Goal: Transaction & Acquisition: Book appointment/travel/reservation

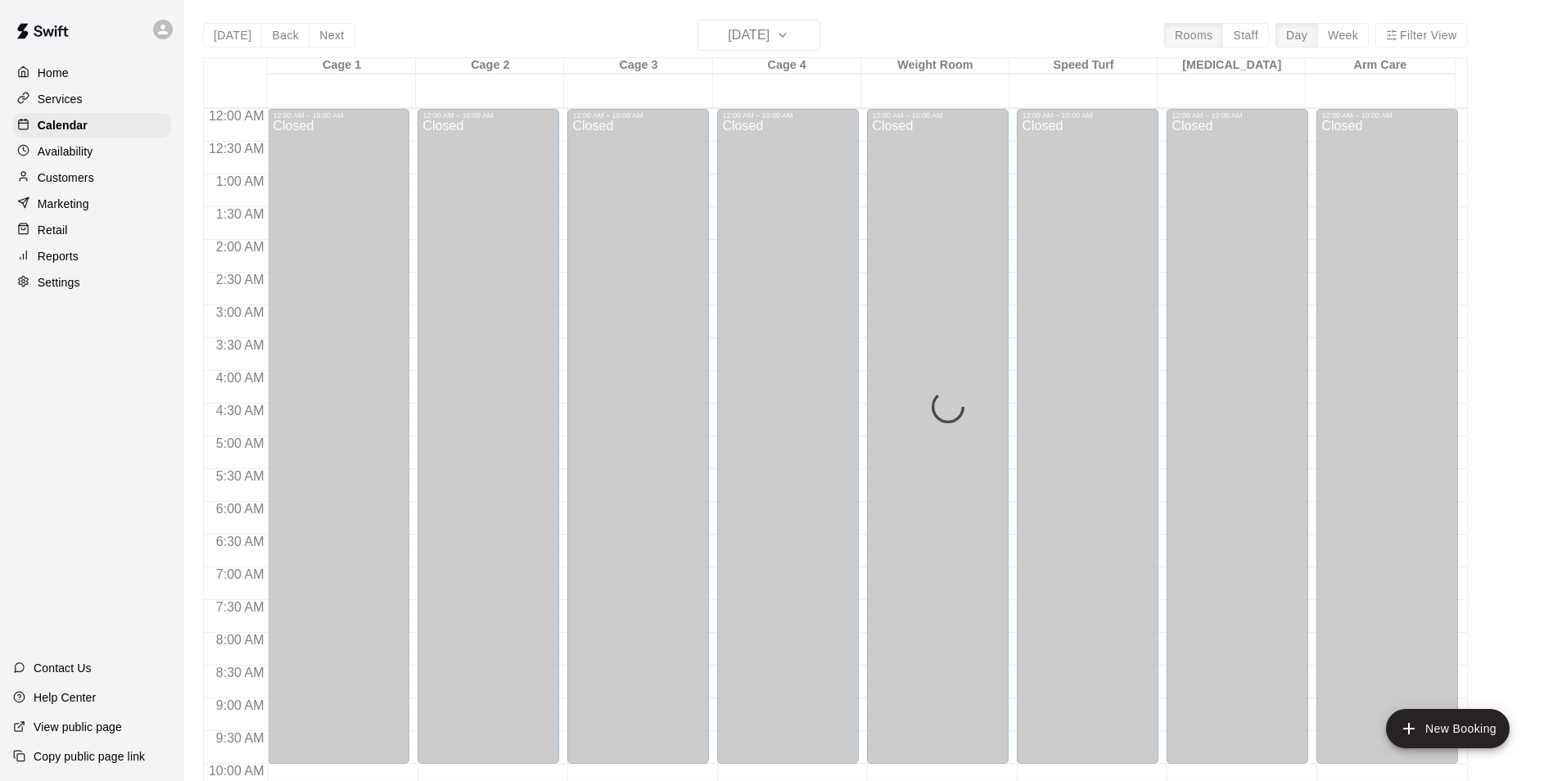
scroll to position [883, 0]
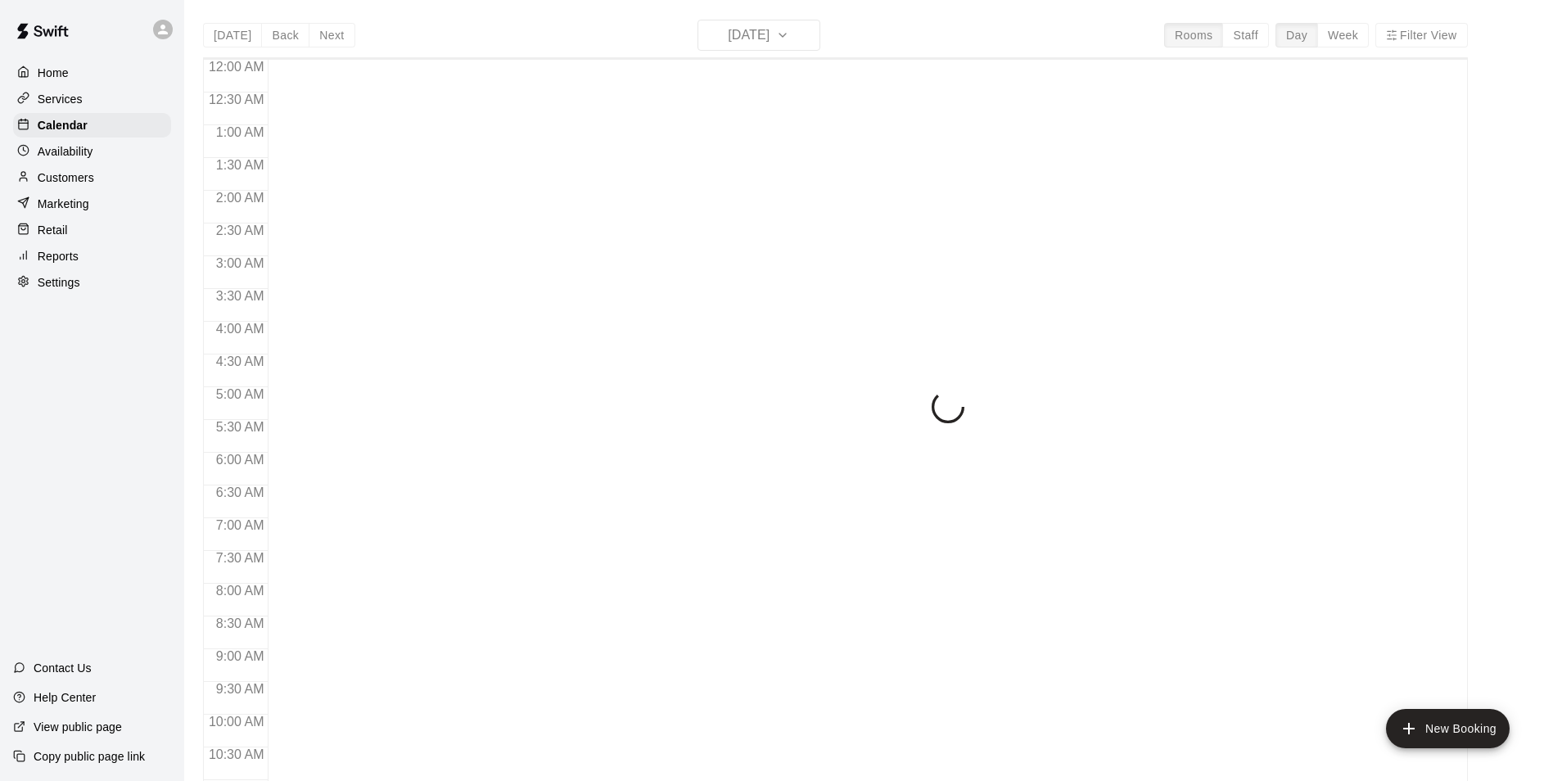
scroll to position [832, 0]
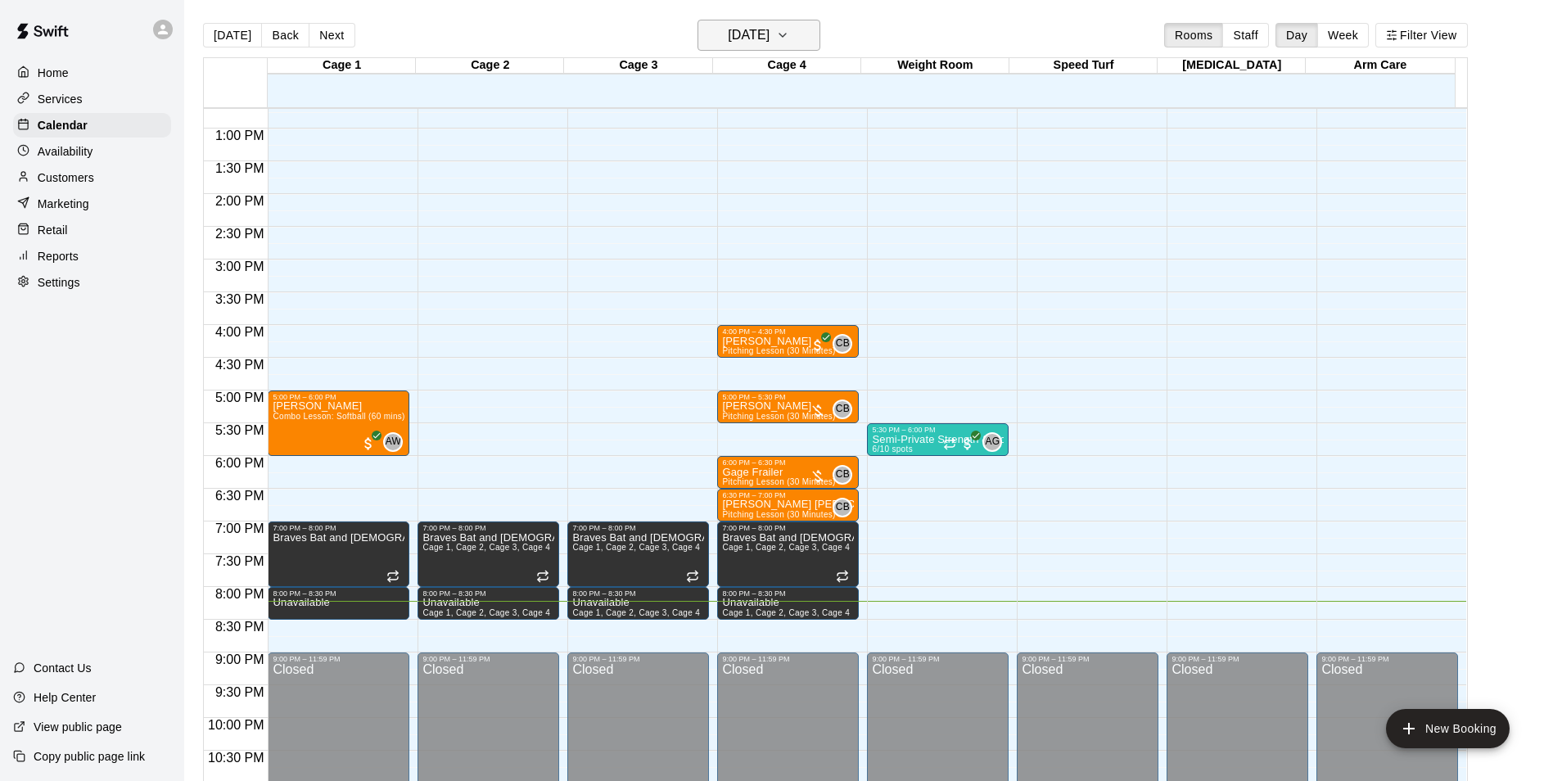
click at [789, 38] on icon "button" at bounding box center [782, 35] width 13 height 20
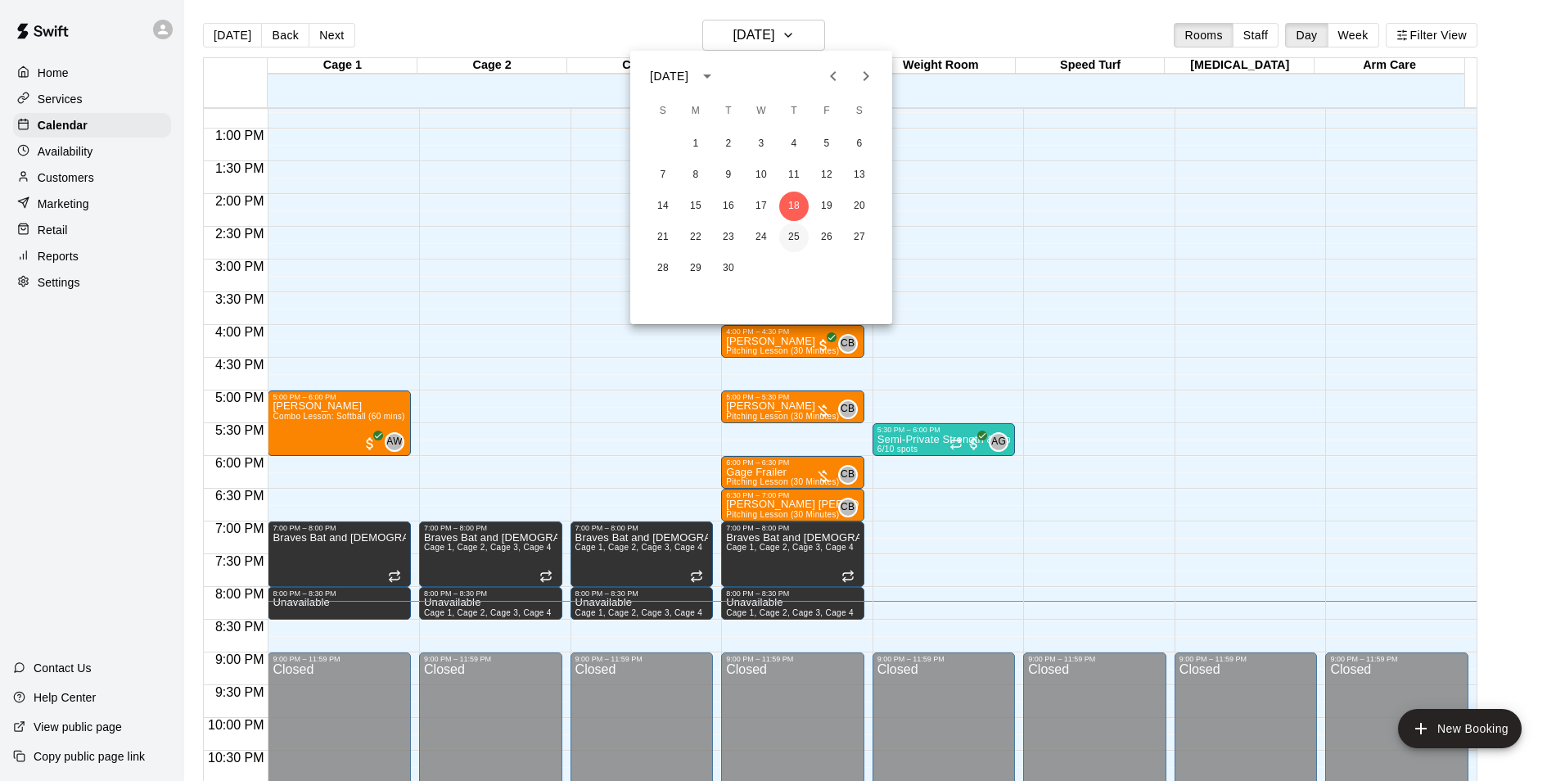
click at [786, 240] on button "25" at bounding box center [793, 237] width 29 height 29
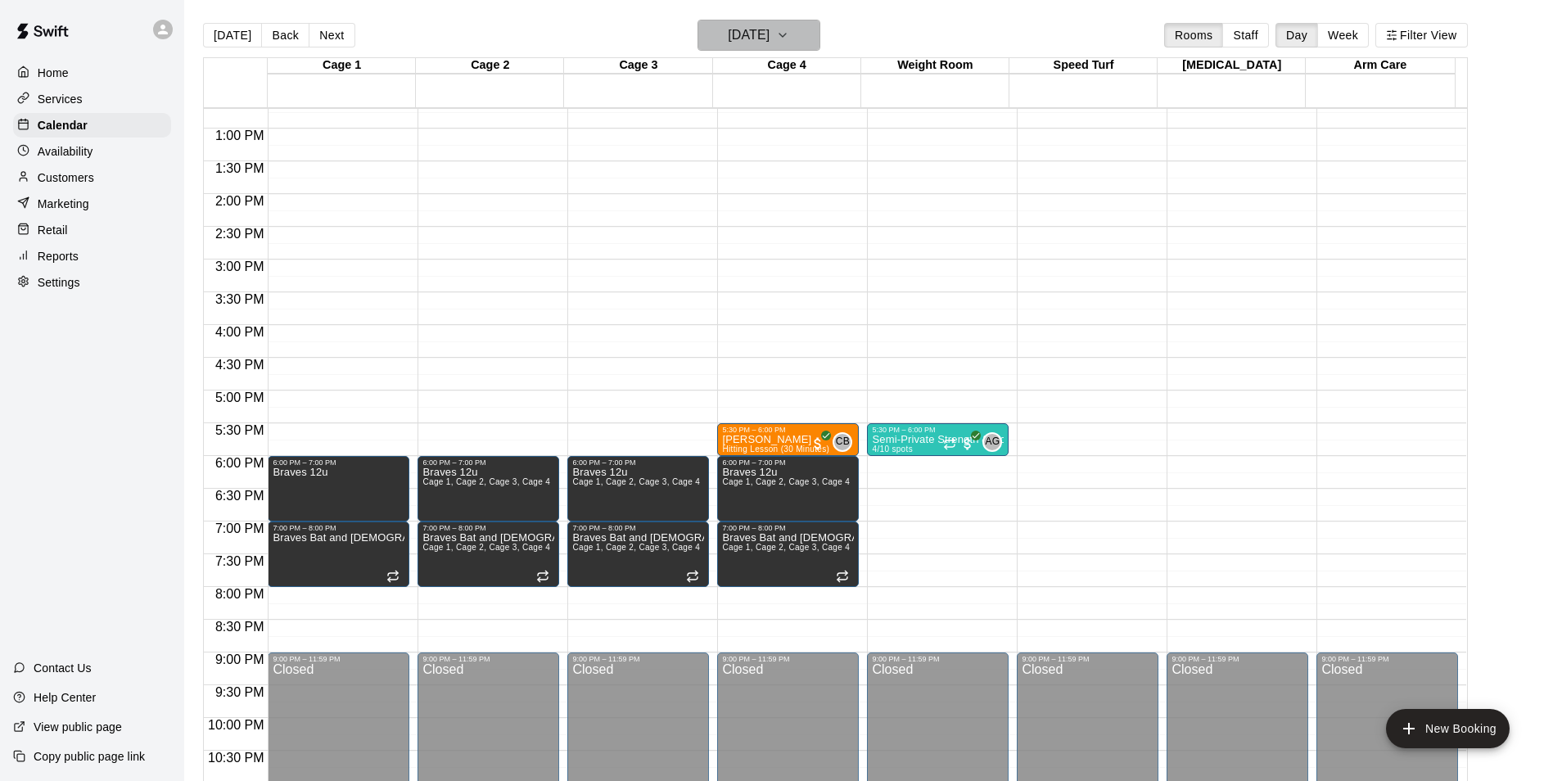
click at [789, 39] on icon "button" at bounding box center [782, 35] width 13 height 20
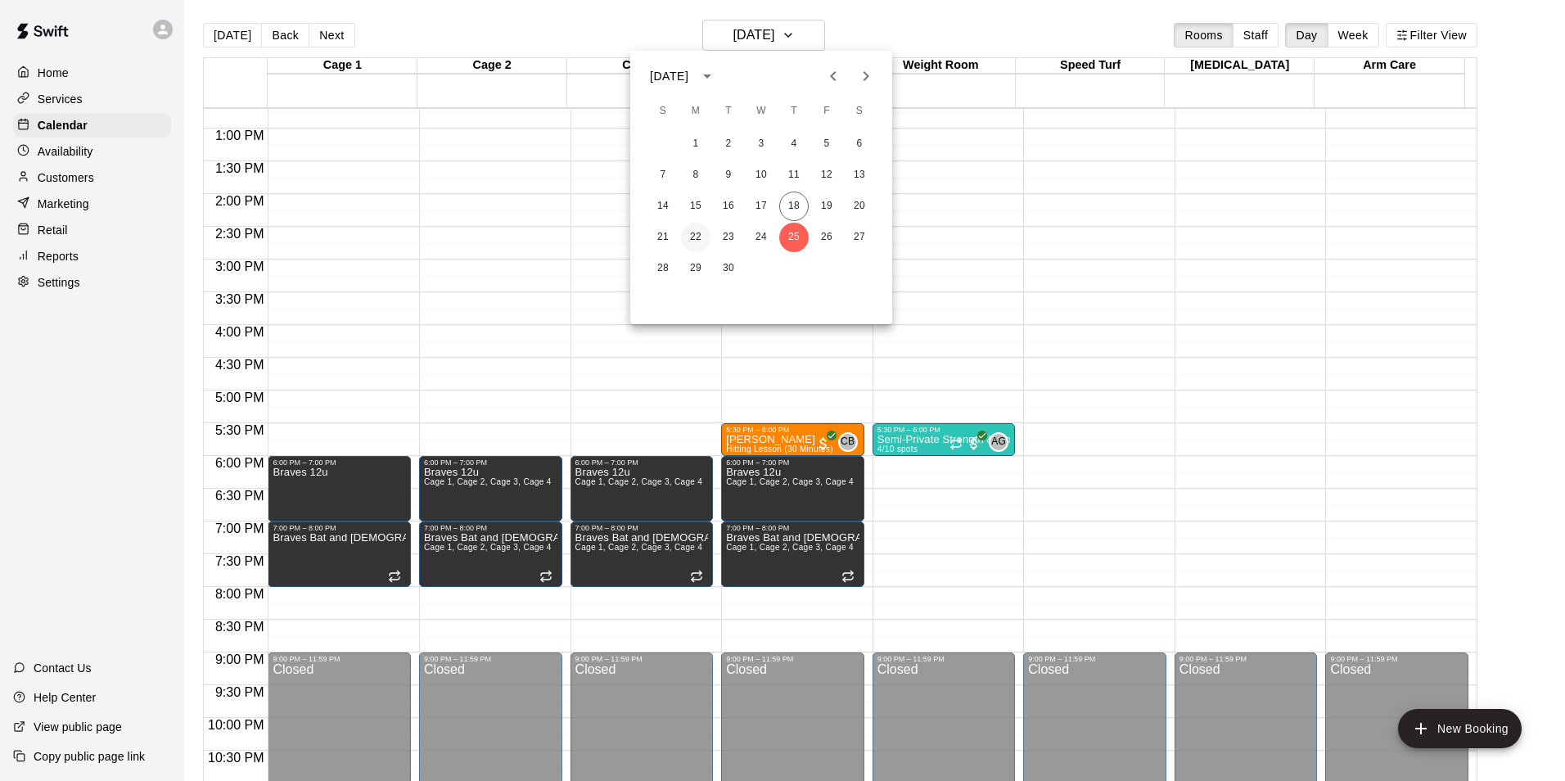
click at [690, 237] on button "22" at bounding box center [695, 237] width 29 height 29
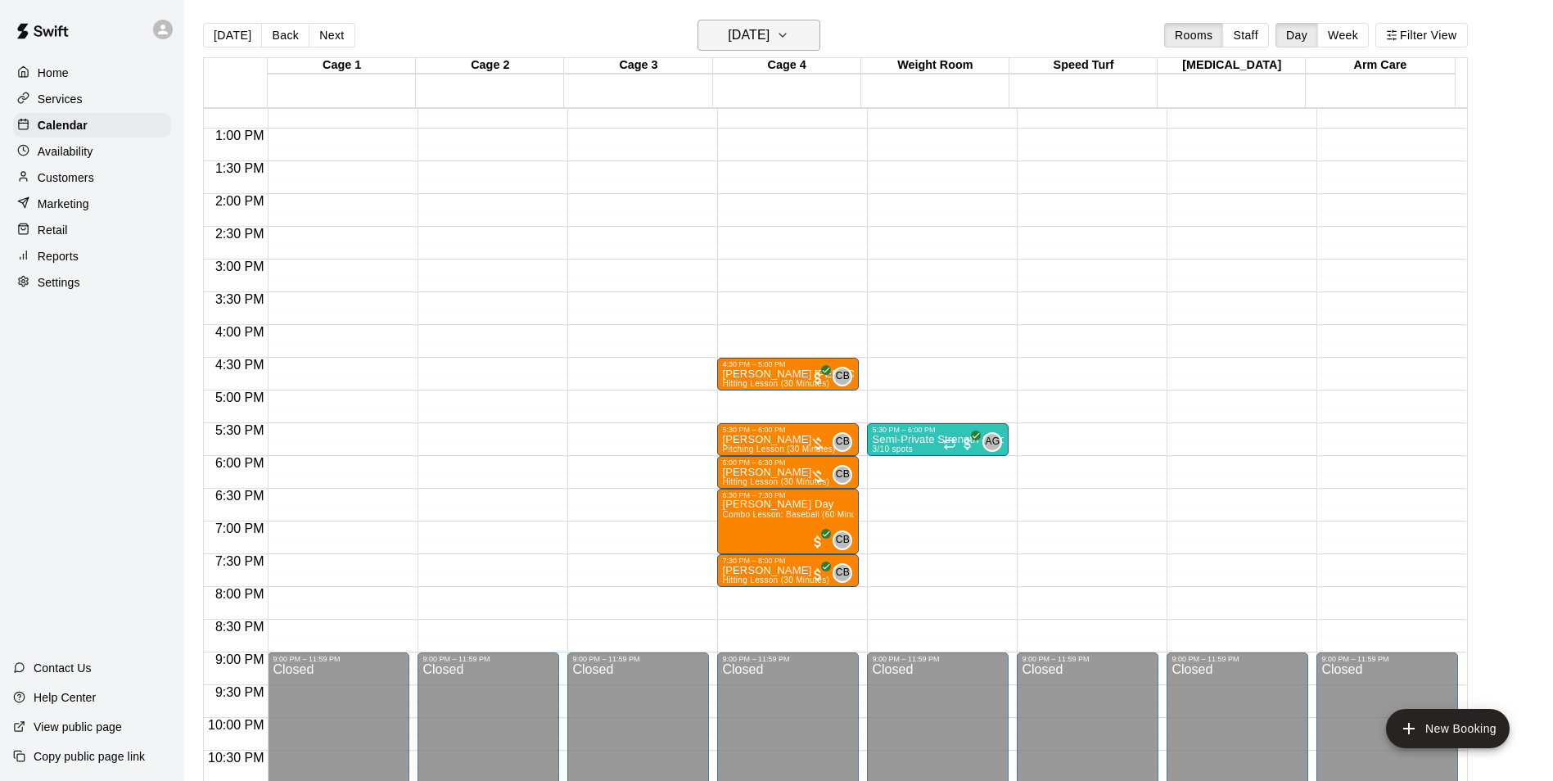
click at [766, 38] on h6 "Monday Sep 22" at bounding box center [749, 35] width 42 height 23
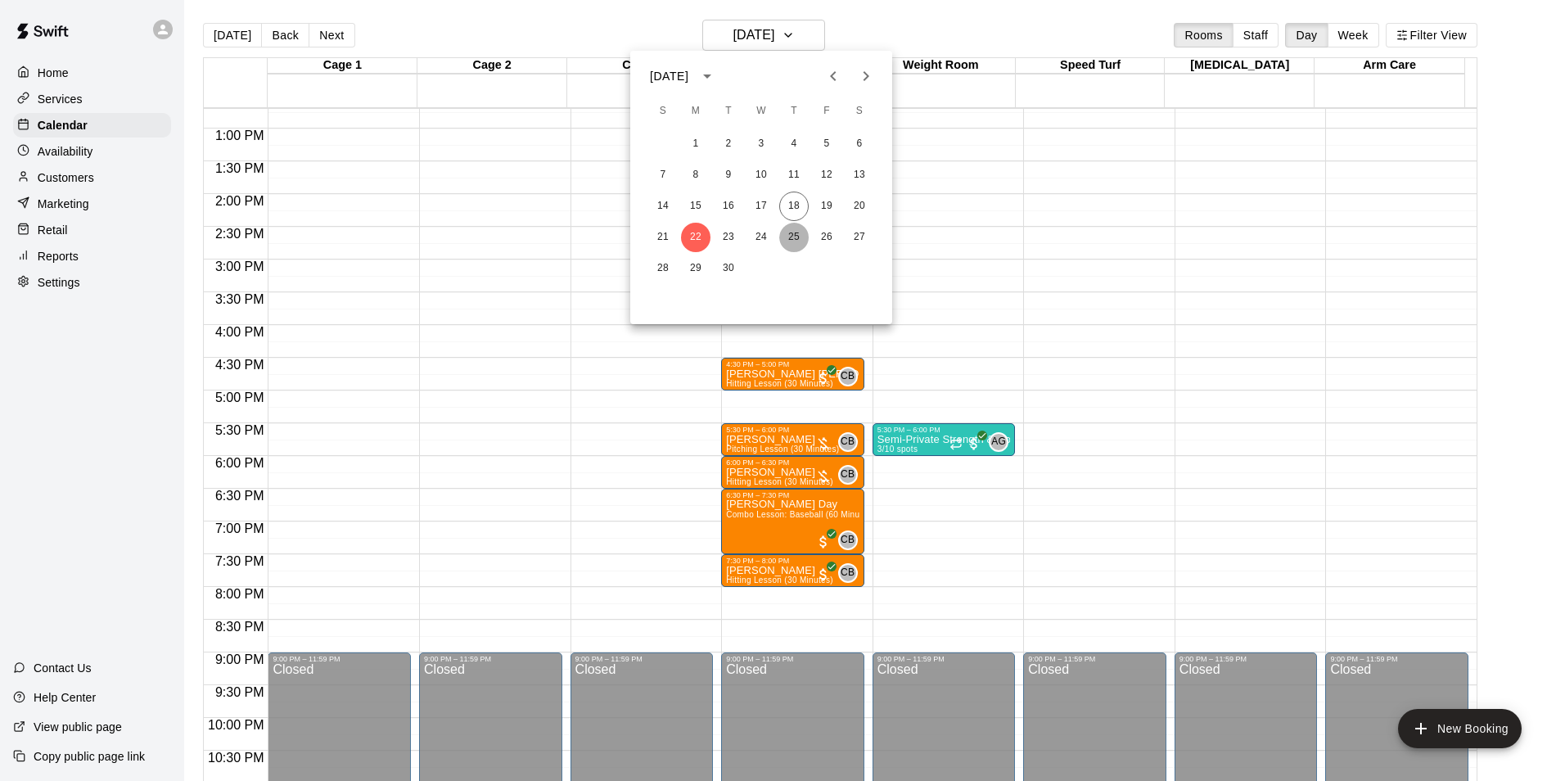
click at [800, 235] on button "25" at bounding box center [793, 237] width 29 height 29
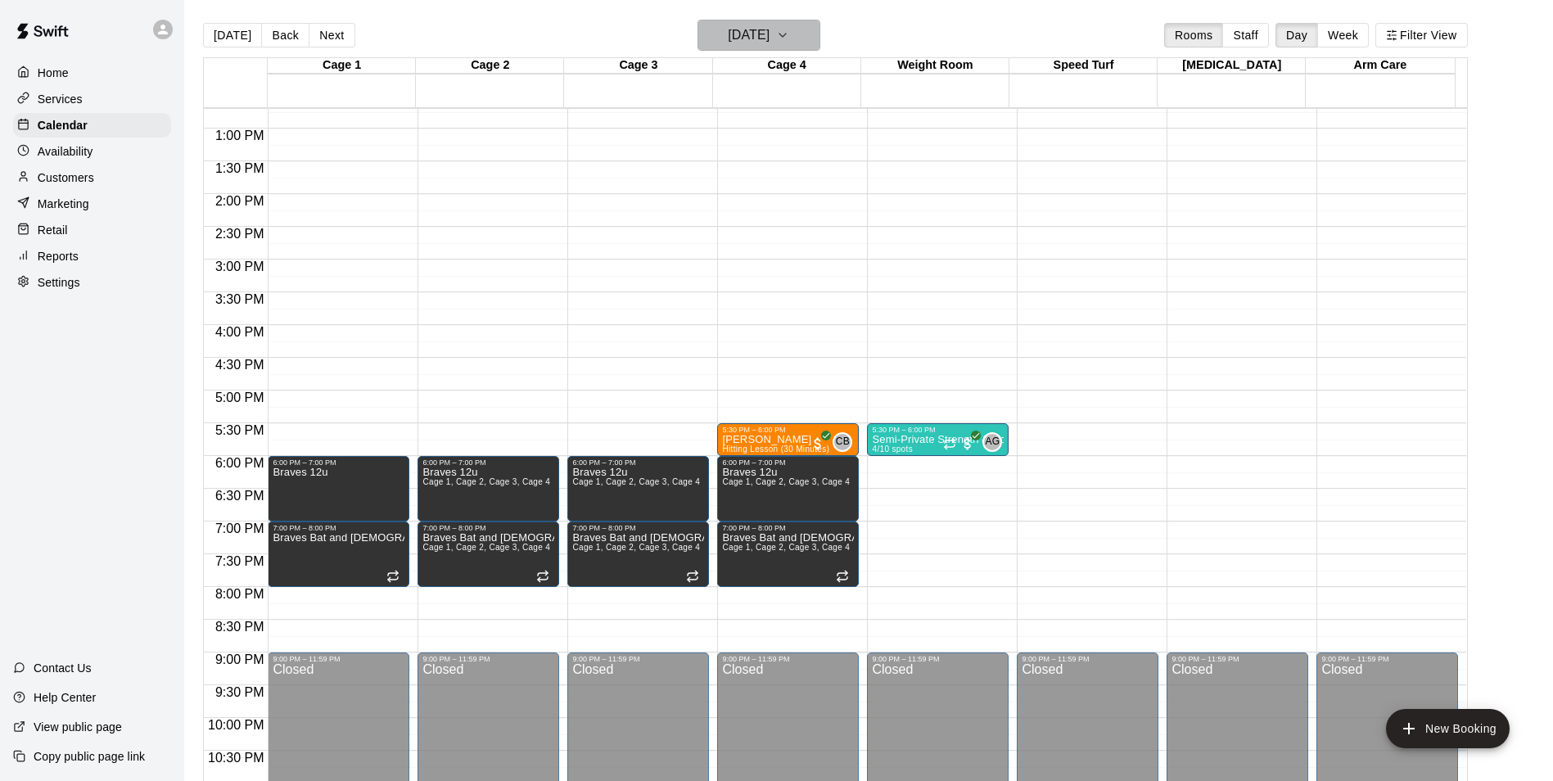
click at [789, 32] on icon "button" at bounding box center [782, 35] width 13 height 20
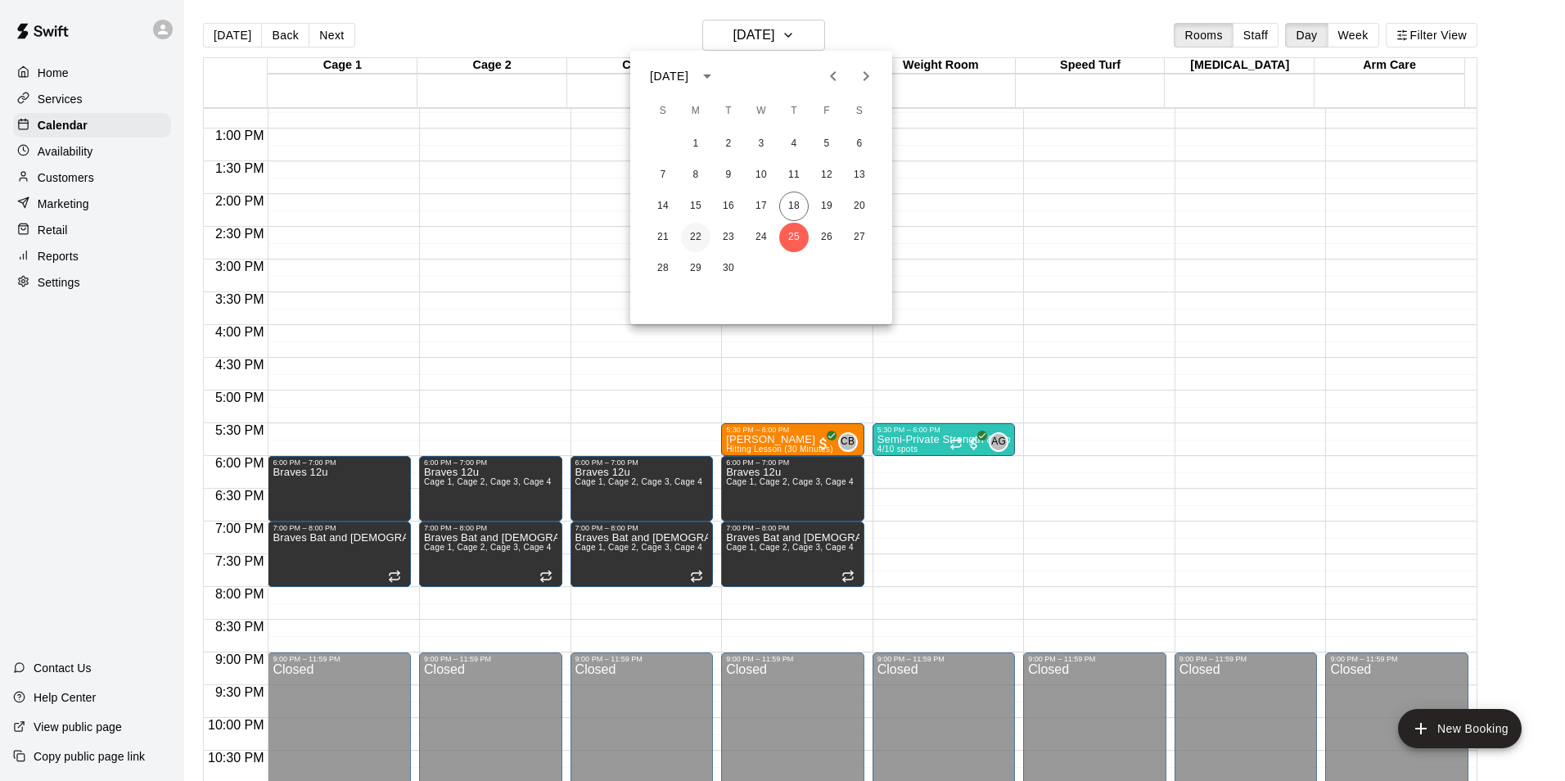
click at [695, 239] on button "22" at bounding box center [695, 237] width 29 height 29
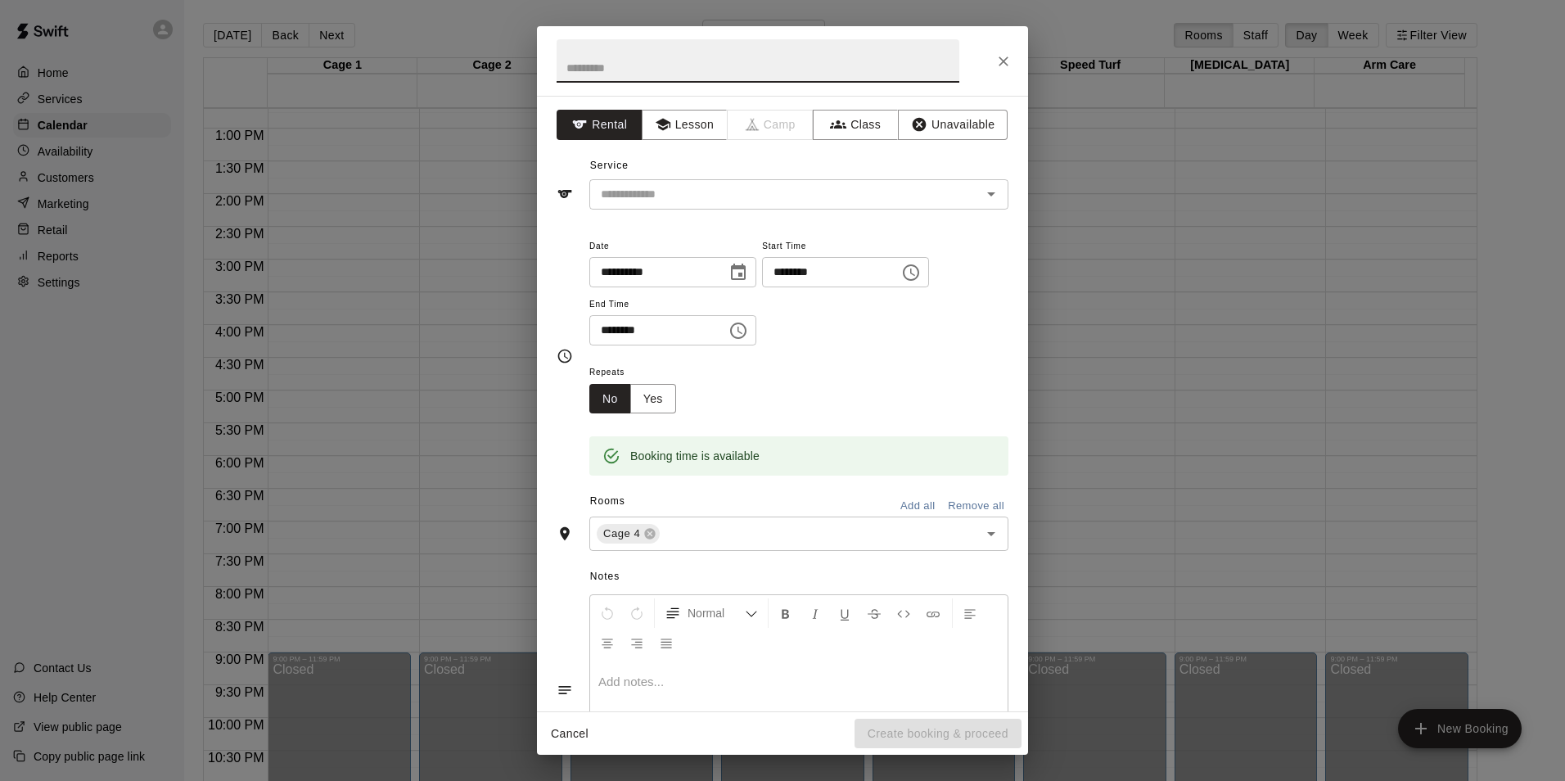
click at [732, 72] on input "text" at bounding box center [758, 60] width 403 height 43
type input "**********"
click at [690, 128] on button "Lesson" at bounding box center [685, 125] width 86 height 30
click at [701, 185] on input "text" at bounding box center [774, 194] width 361 height 20
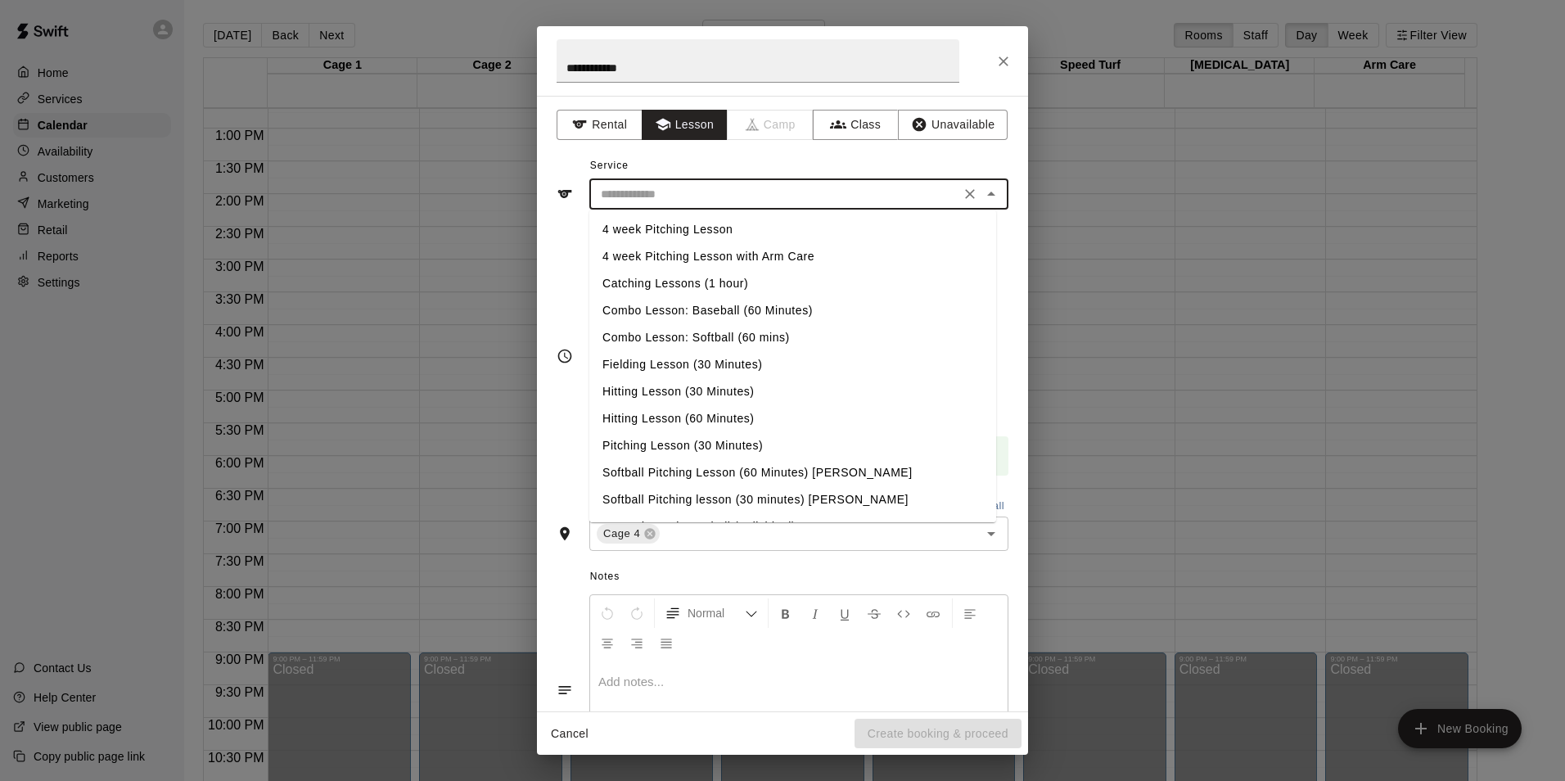
click at [675, 442] on li "Pitching Lesson (30 Minutes)" at bounding box center [792, 445] width 407 height 27
type input "**********"
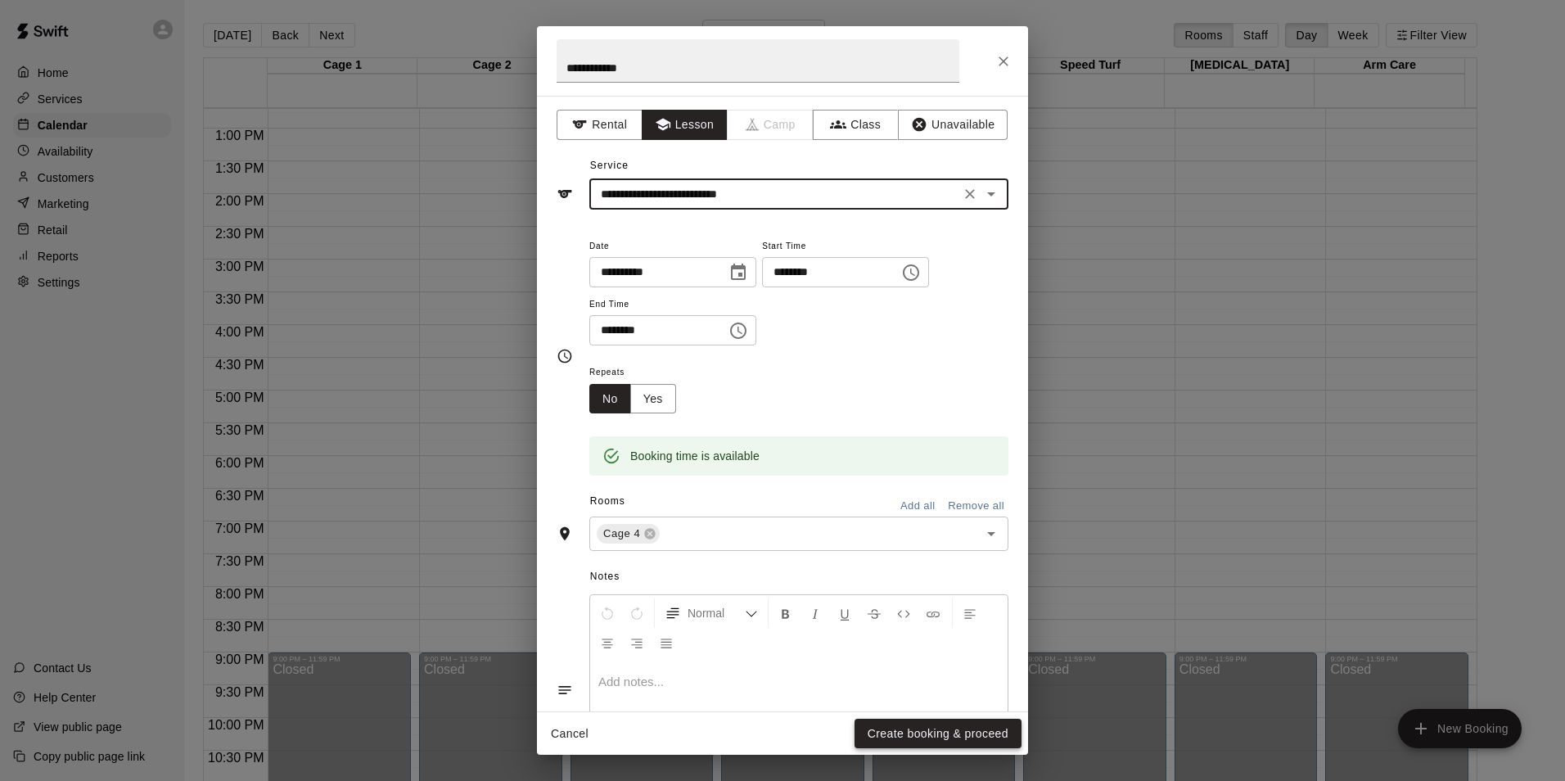
click at [929, 734] on button "Create booking & proceed" at bounding box center [938, 734] width 167 height 30
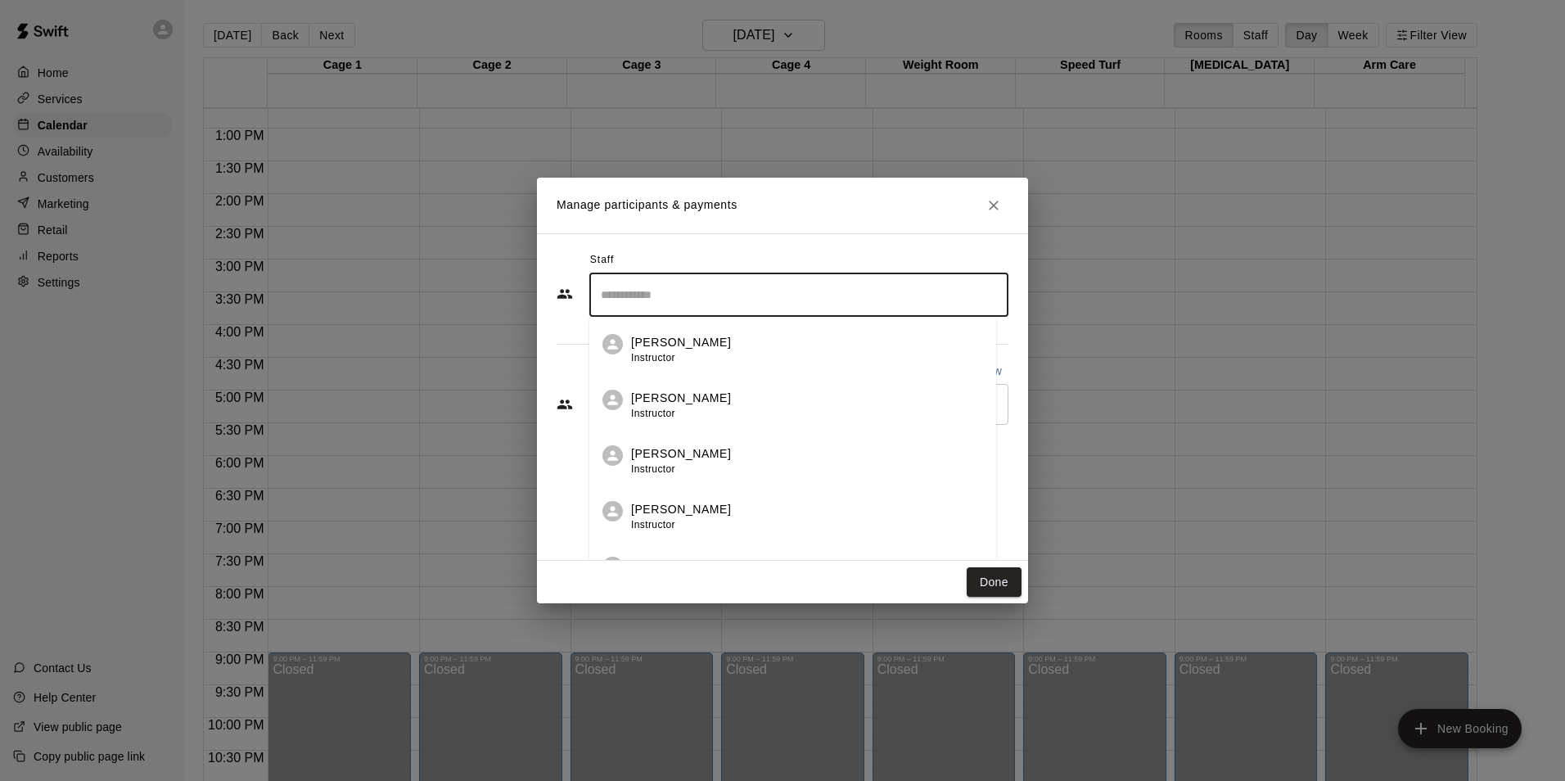
click at [675, 301] on input "Search staff" at bounding box center [799, 295] width 404 height 29
click at [680, 336] on p "Corey Betz" at bounding box center [681, 342] width 100 height 17
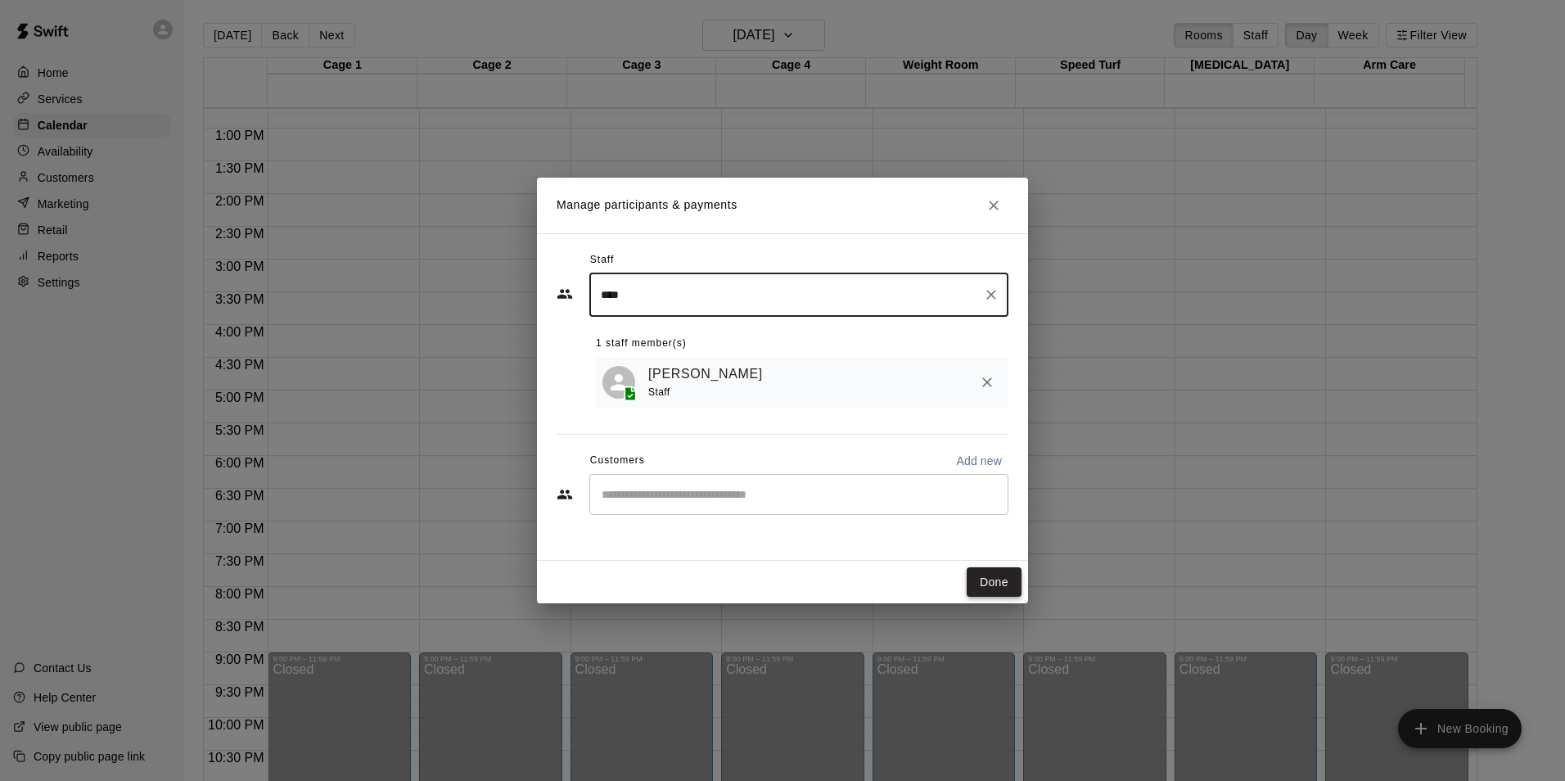
type input "****"
click at [1002, 585] on button "Done" at bounding box center [994, 582] width 55 height 30
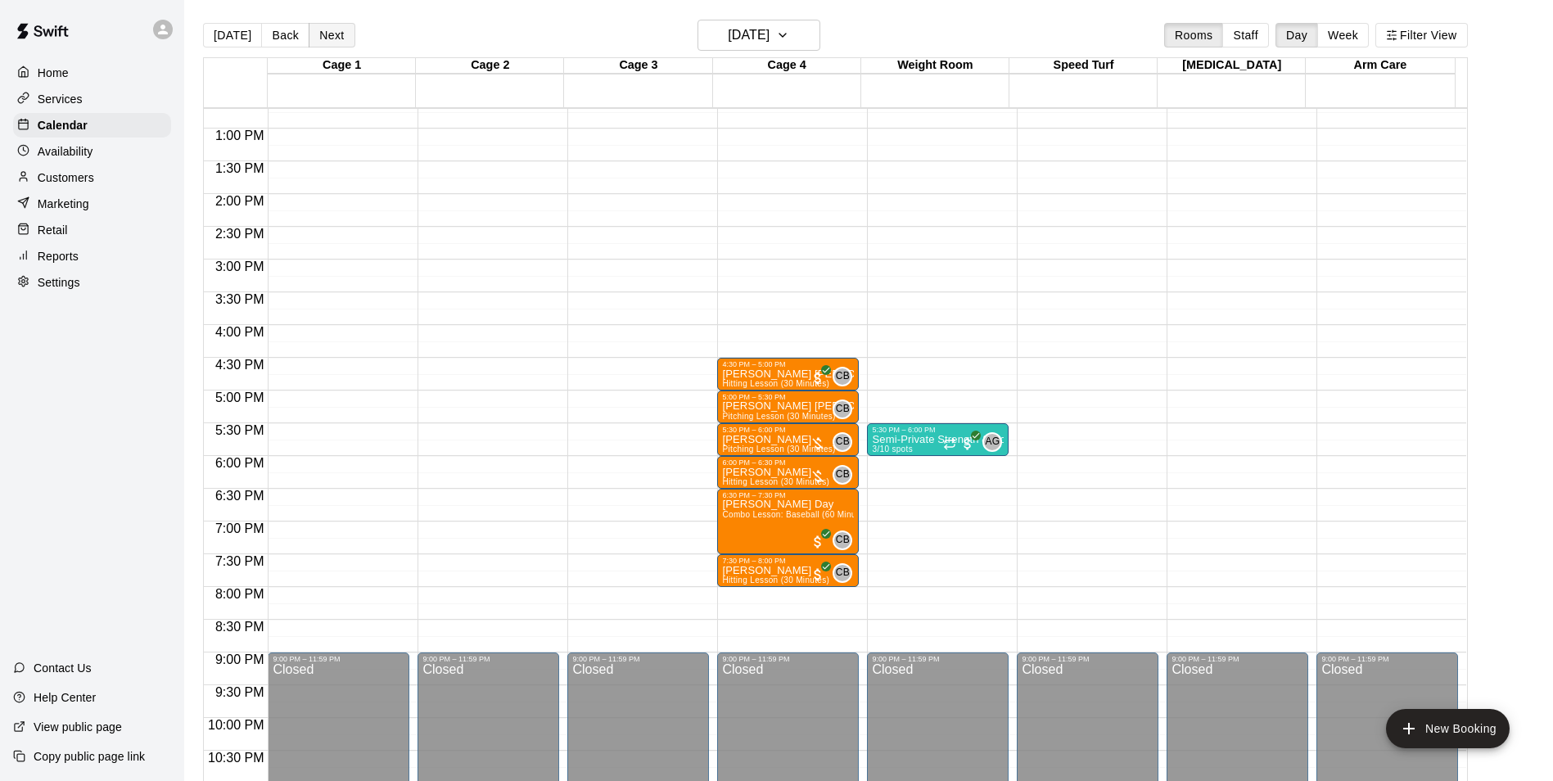
click at [330, 35] on button "Next" at bounding box center [332, 35] width 46 height 25
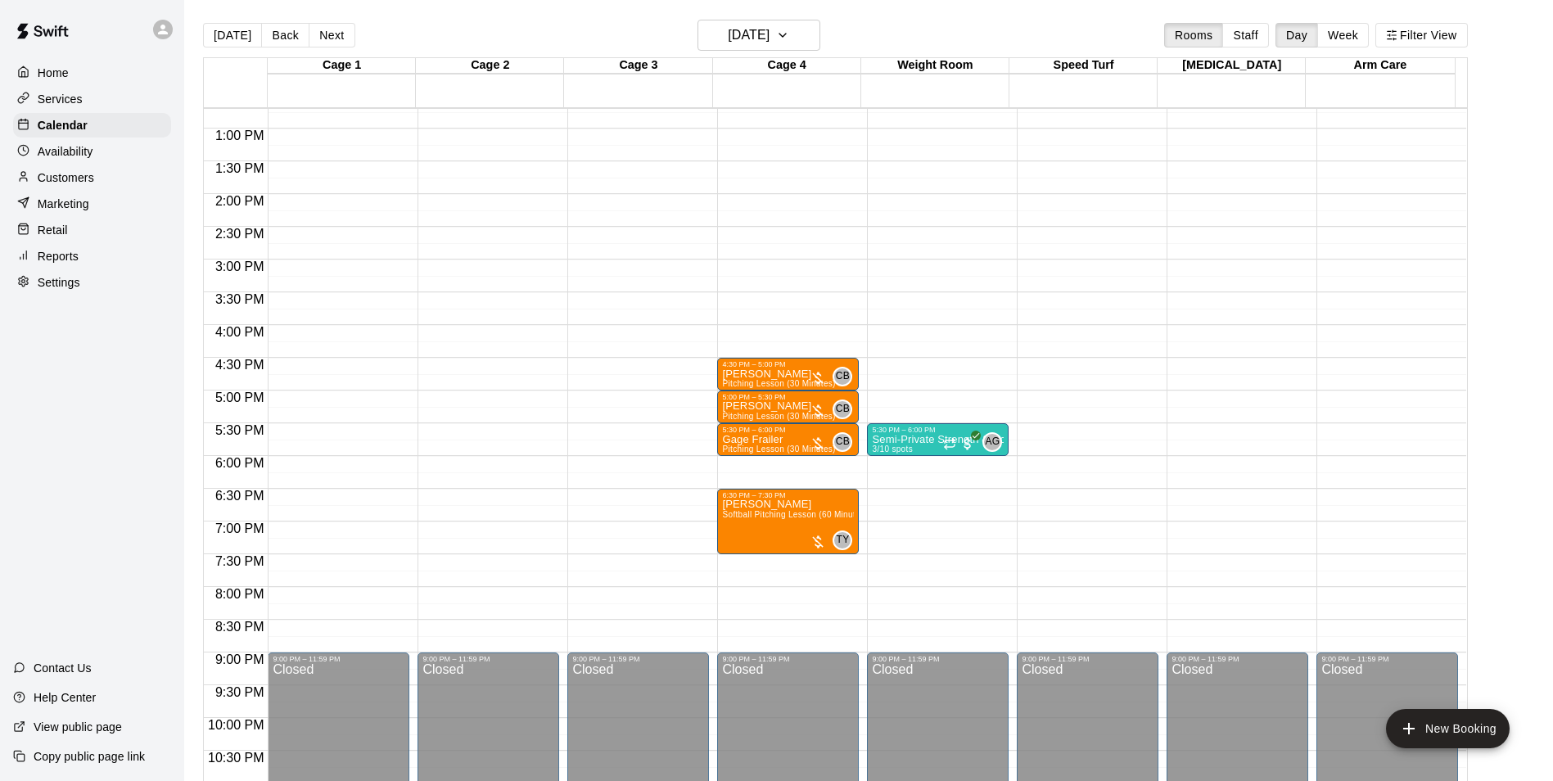
click at [330, 34] on button "Next" at bounding box center [332, 35] width 46 height 25
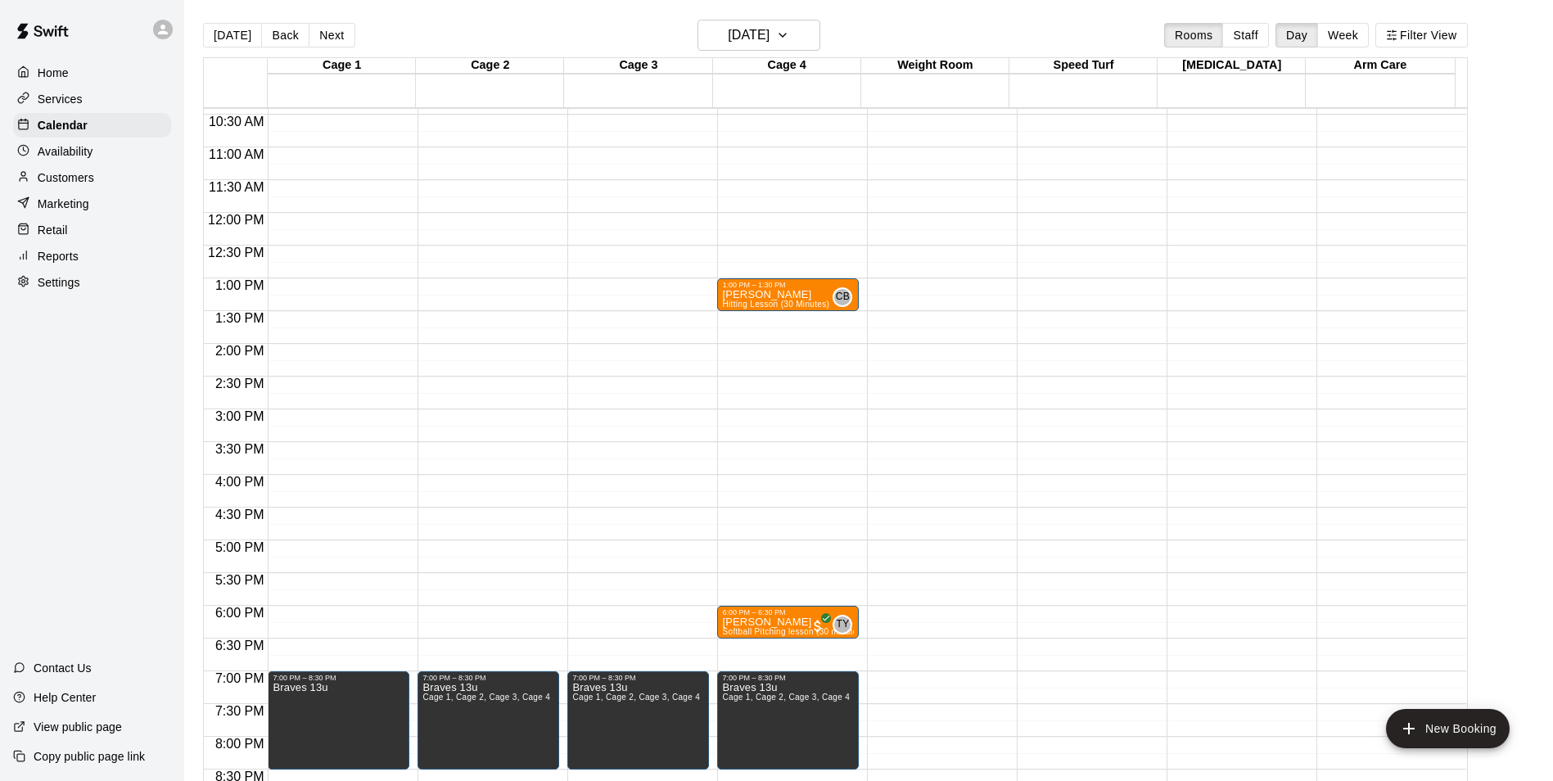
scroll to position [719, 0]
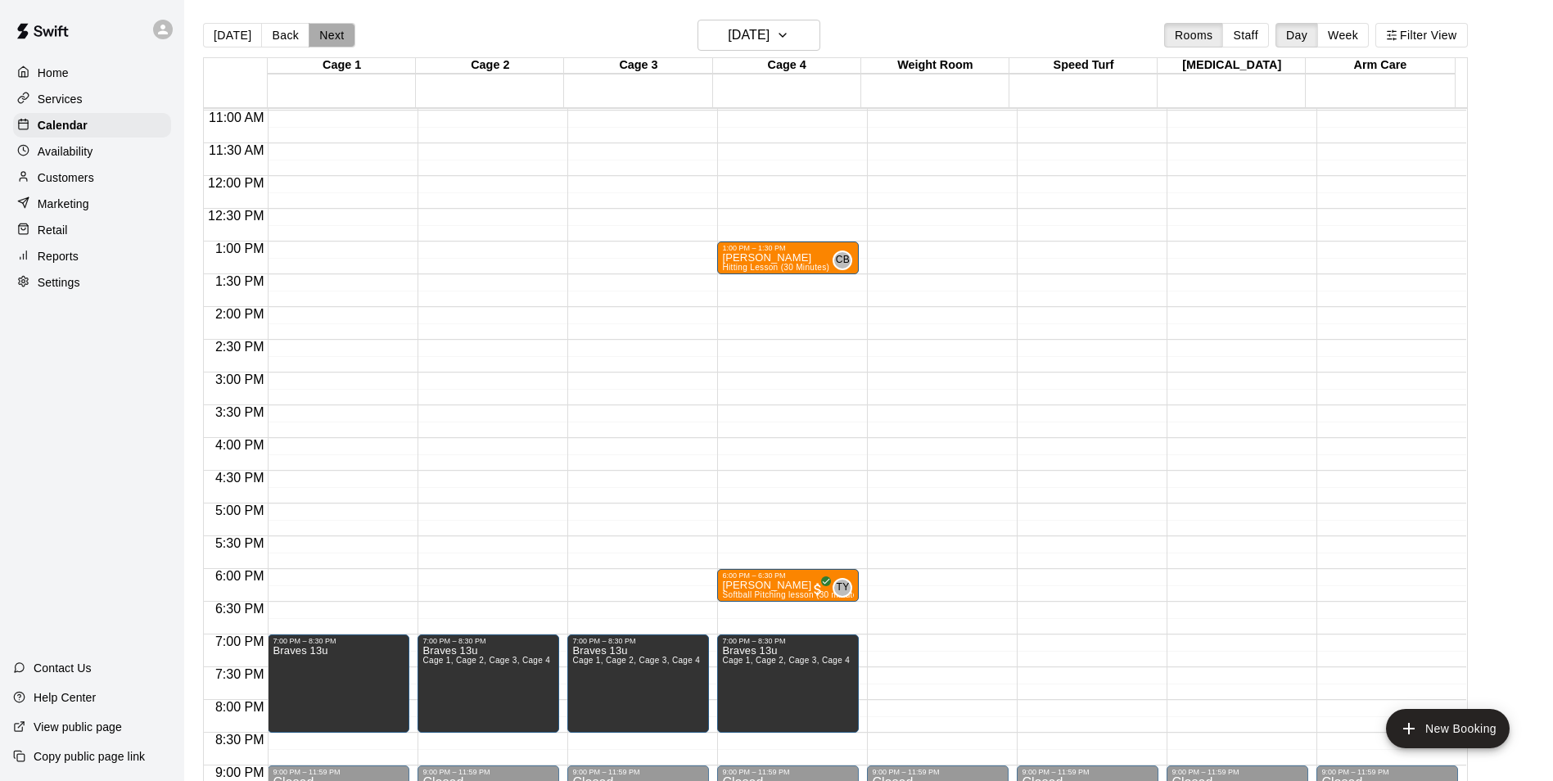
click at [336, 29] on button "Next" at bounding box center [332, 35] width 46 height 25
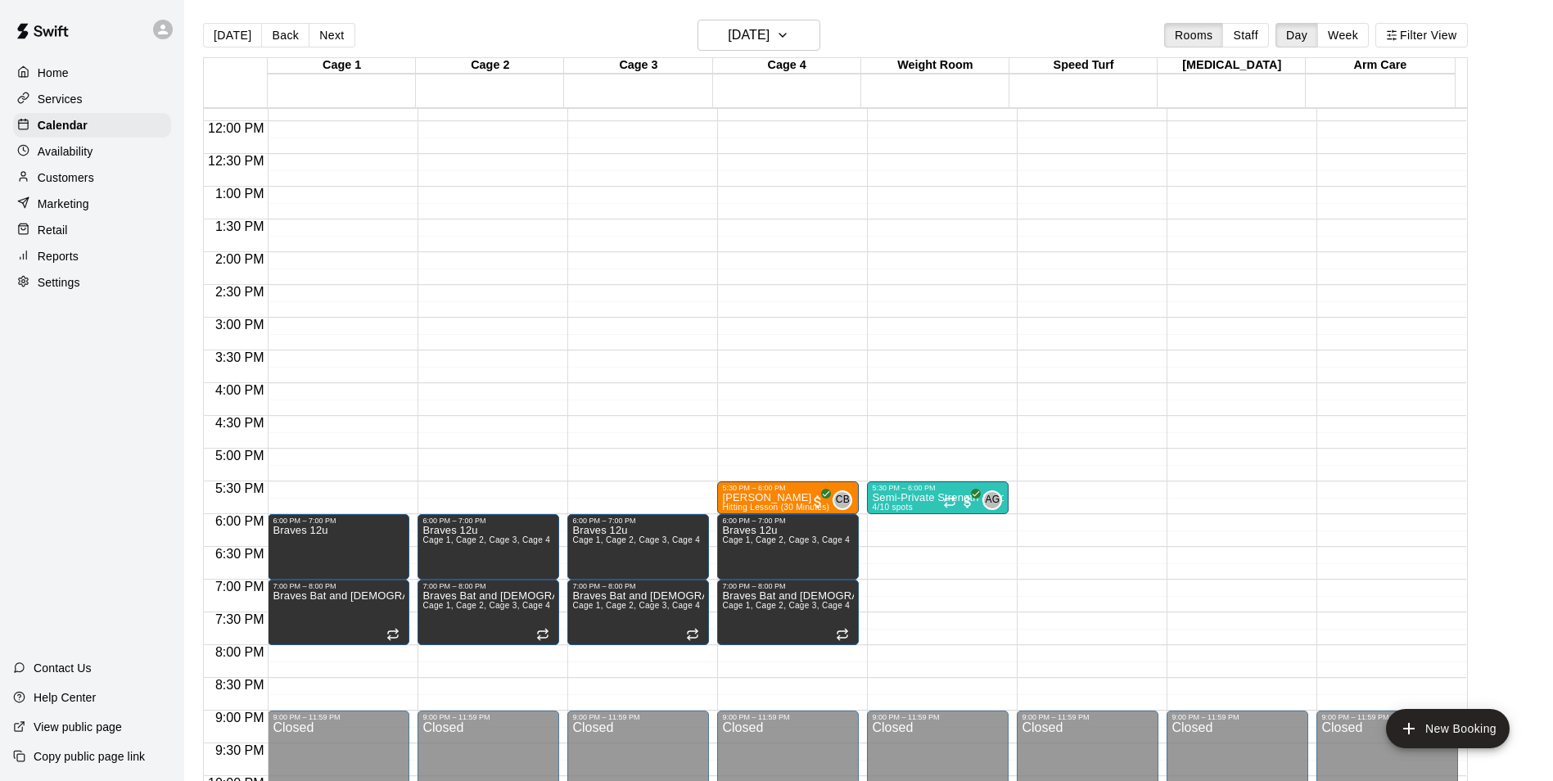
scroll to position [801, 0]
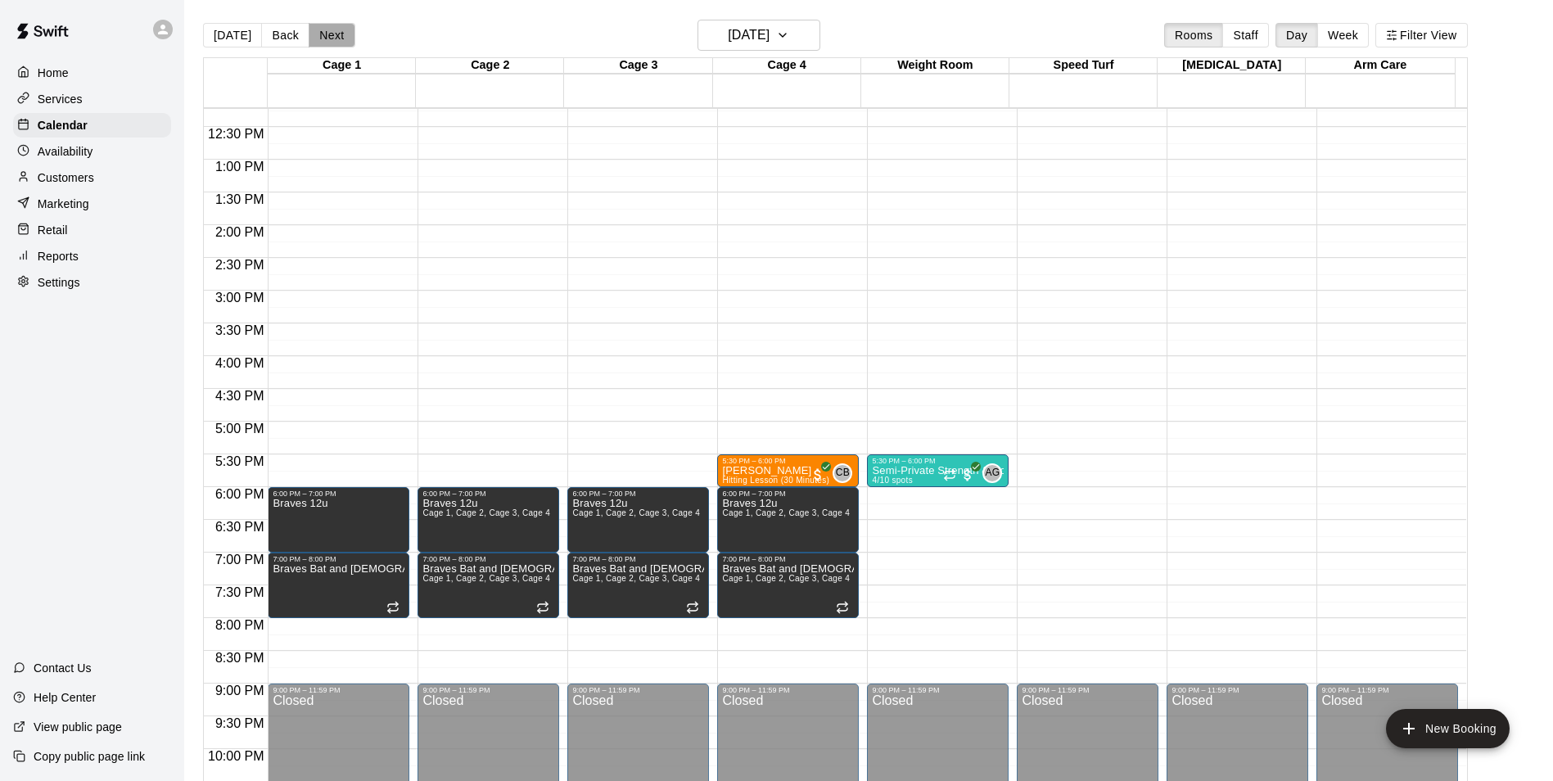
click at [335, 27] on button "Next" at bounding box center [332, 35] width 46 height 25
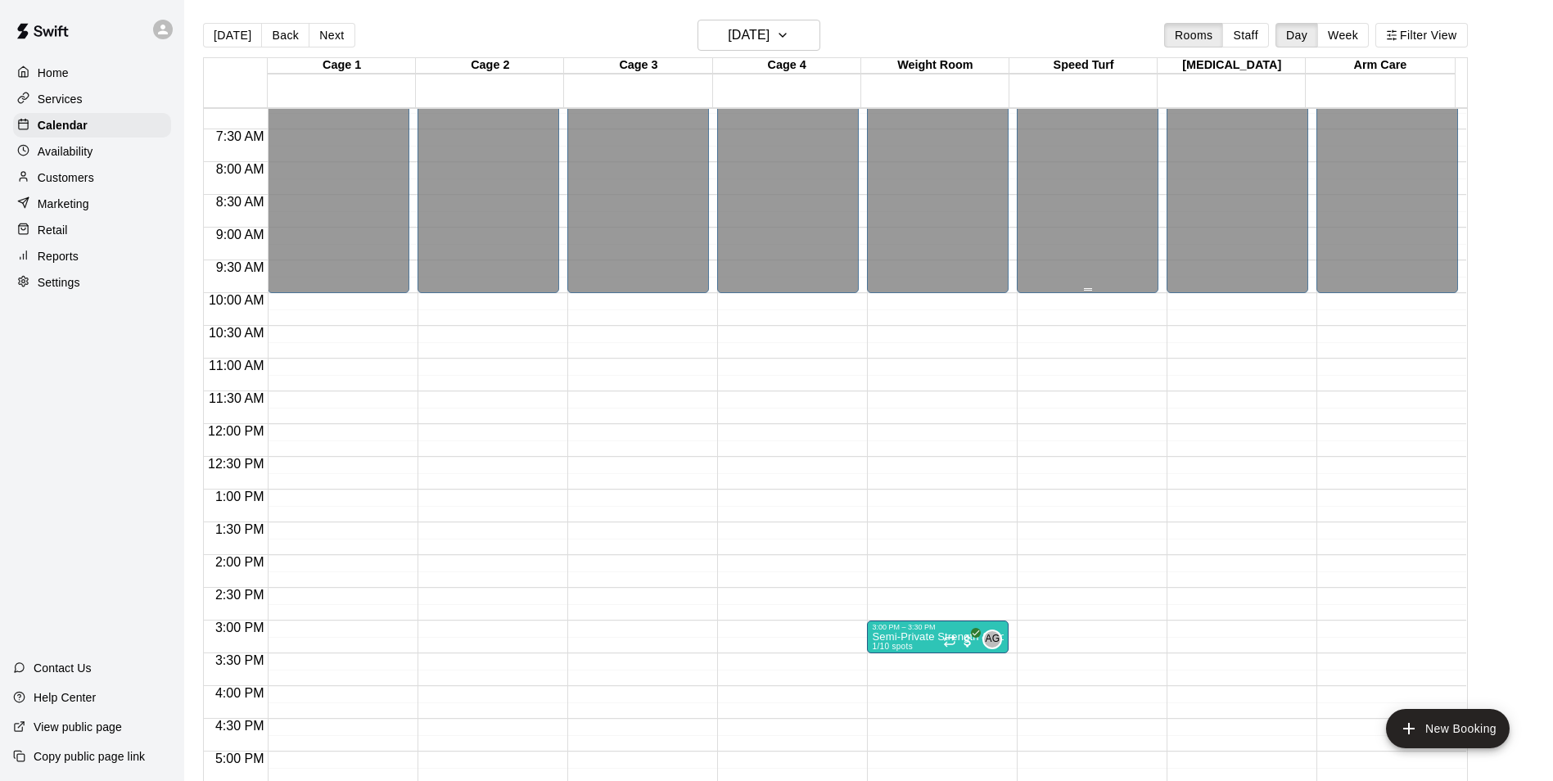
scroll to position [473, 0]
